Goal: Browse casually

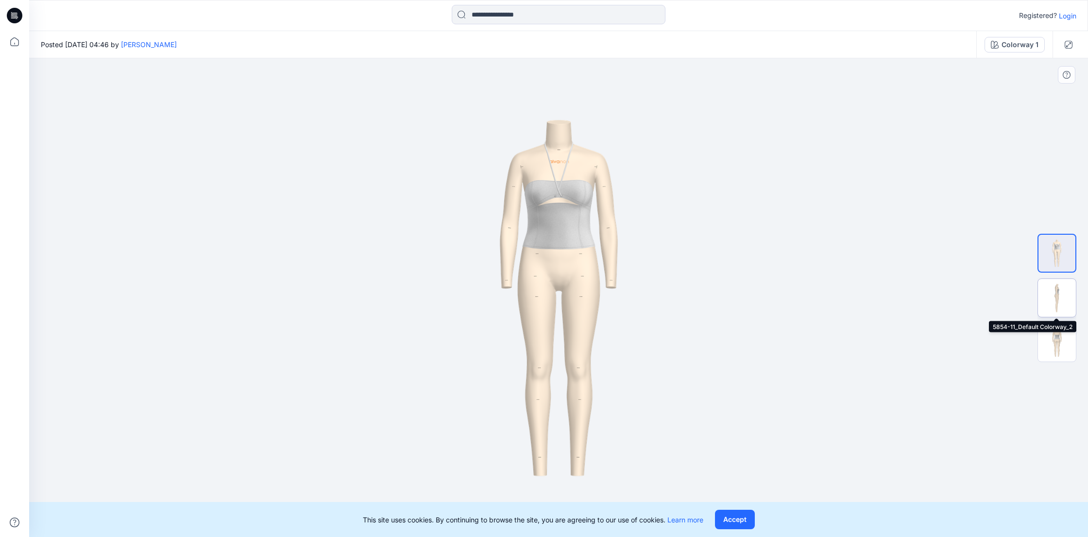
click at [1048, 290] on img at bounding box center [1057, 298] width 38 height 38
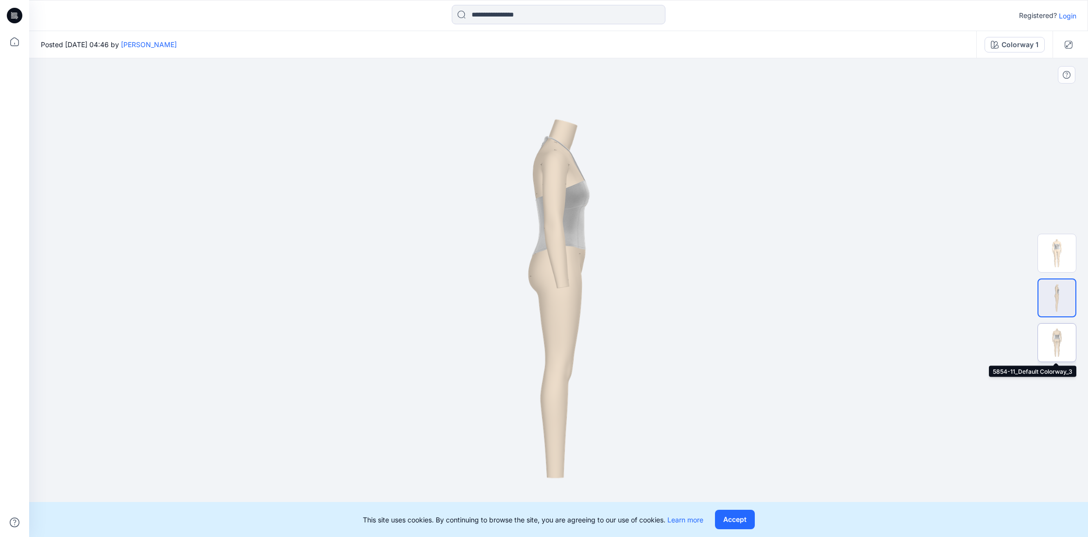
click at [1057, 340] on img at bounding box center [1057, 342] width 38 height 38
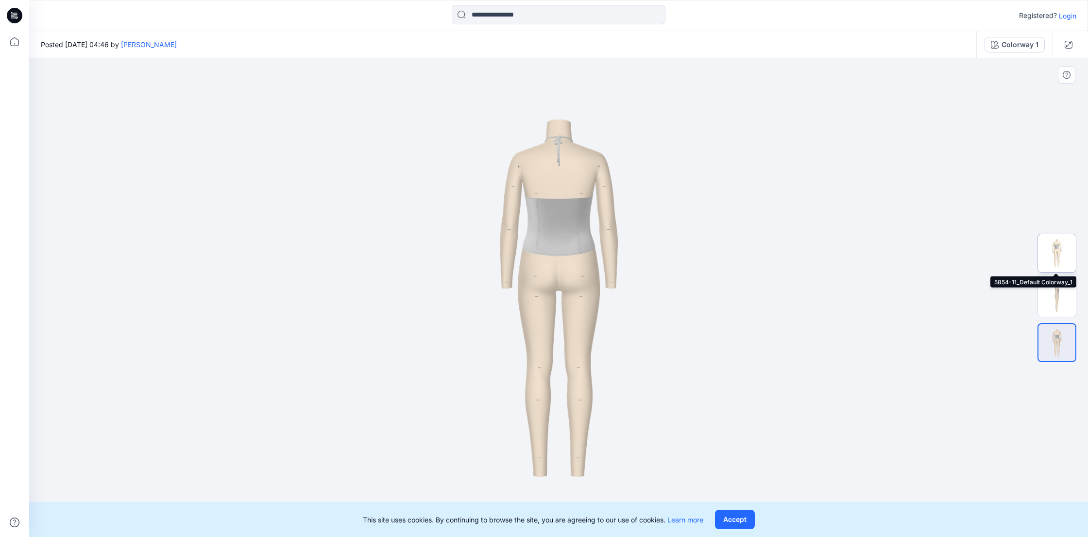
click at [1058, 256] on img at bounding box center [1057, 253] width 38 height 38
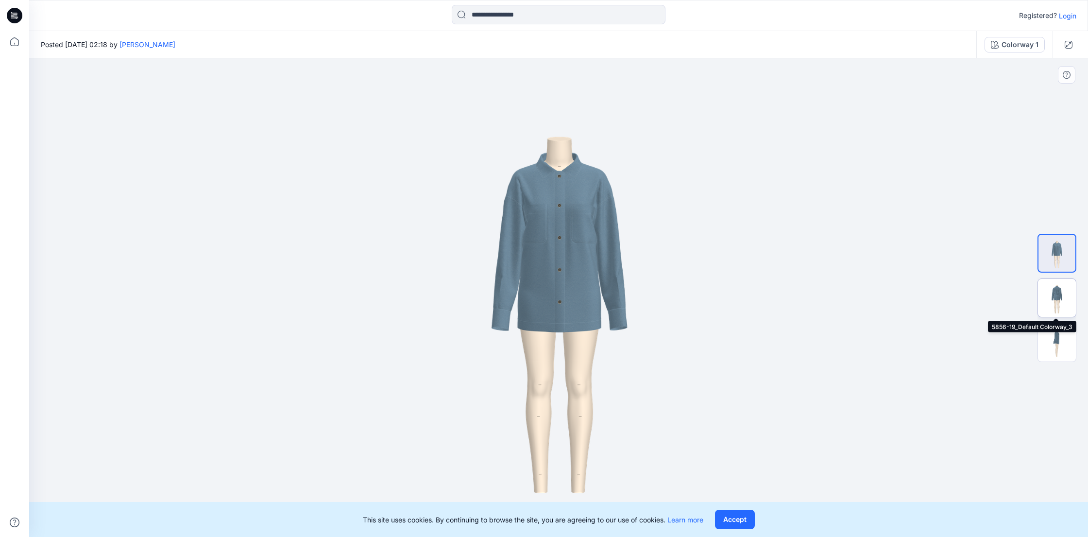
click at [1052, 301] on img at bounding box center [1057, 298] width 38 height 38
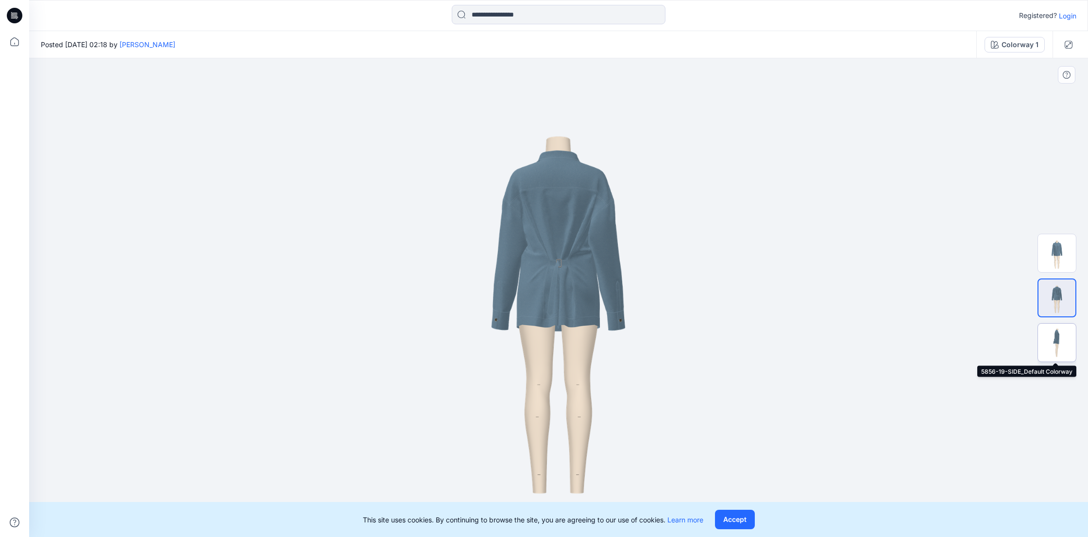
click at [1054, 340] on img at bounding box center [1057, 342] width 38 height 38
